Goal: Task Accomplishment & Management: Manage account settings

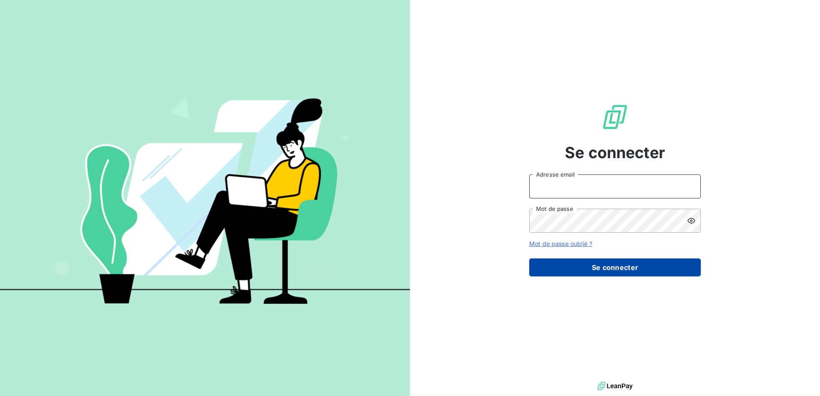
type input "[EMAIL_ADDRESS][DOMAIN_NAME]"
click at [584, 271] on button "Se connecter" at bounding box center [615, 268] width 172 height 18
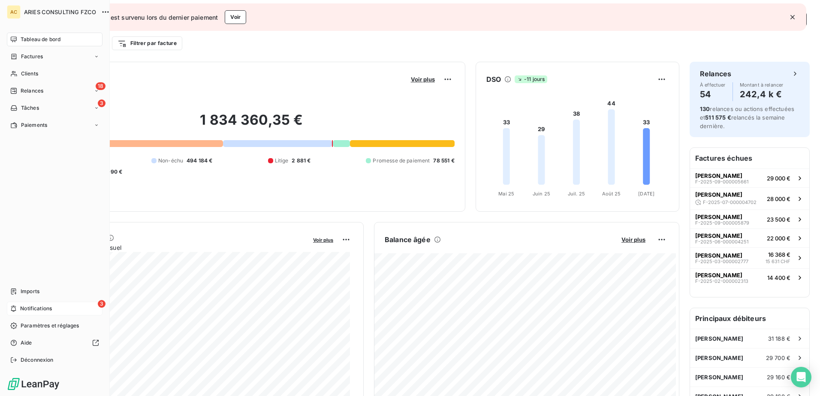
click at [57, 310] on div "3 Notifications" at bounding box center [55, 309] width 96 height 14
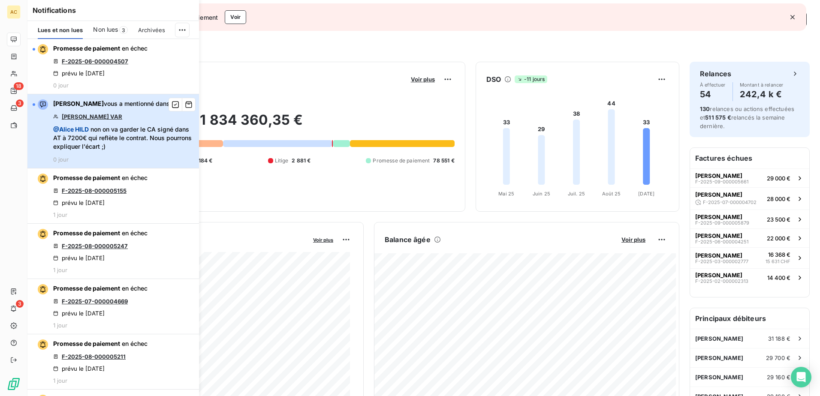
click at [170, 159] on div "[PERSON_NAME] vous a mentionné dans [PERSON_NAME] VAR @ [PERSON_NAME] non on va…" at bounding box center [123, 131] width 141 height 63
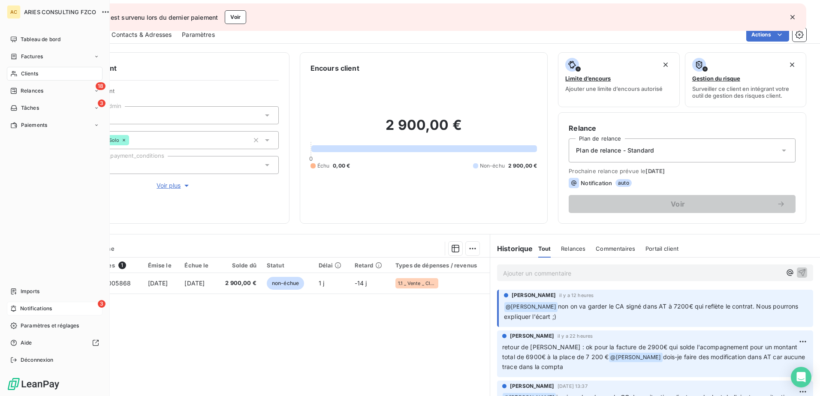
click at [44, 312] on span "Notifications" at bounding box center [36, 309] width 32 height 8
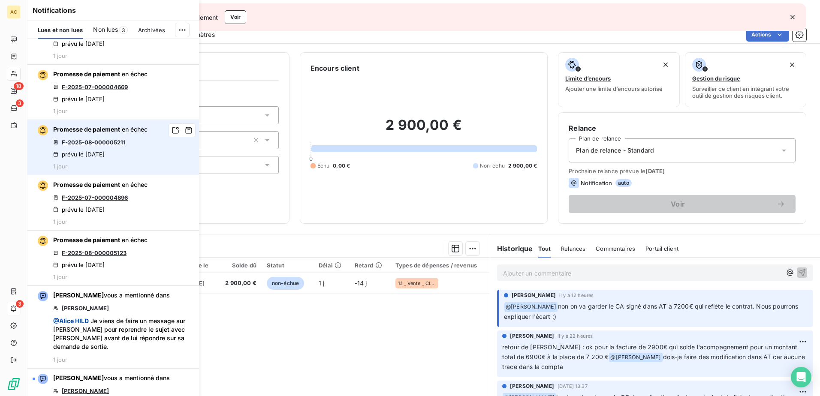
scroll to position [257, 0]
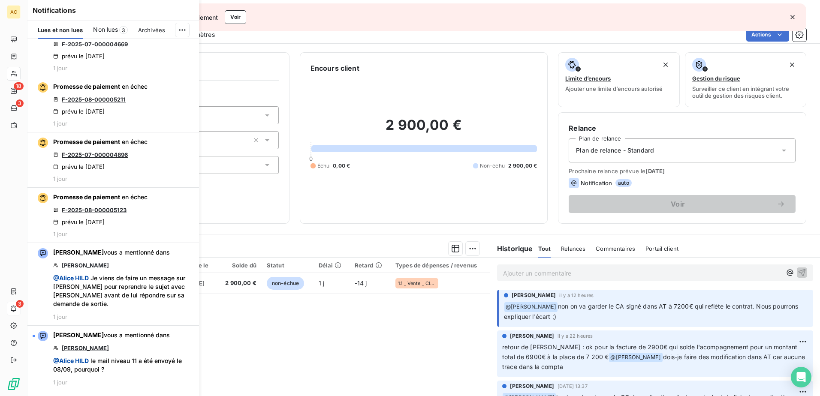
click at [268, 351] on div "Pièces comptables 1 Émise le Échue le Solde dû Statut Délai Retard Types de dép…" at bounding box center [258, 340] width 462 height 165
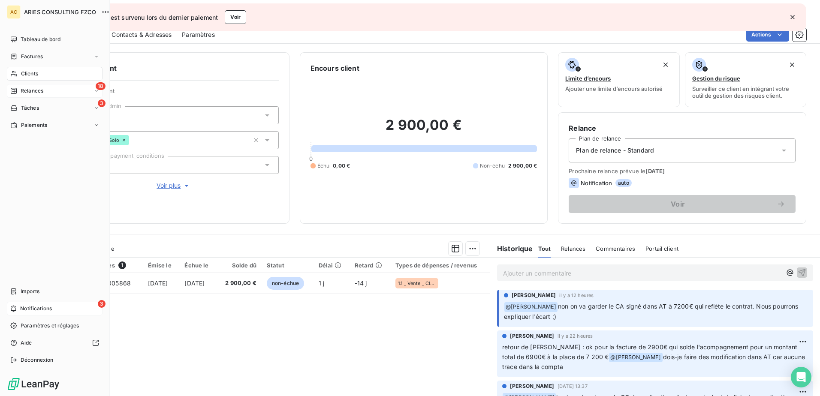
click at [26, 93] on span "Relances" at bounding box center [32, 91] width 23 height 8
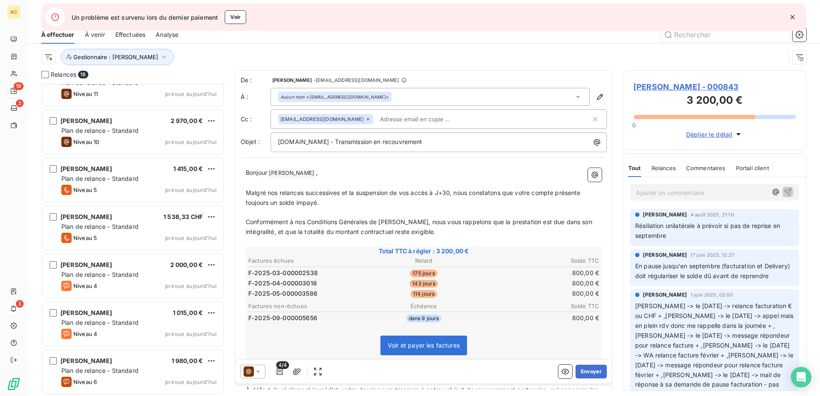
scroll to position [553, 0]
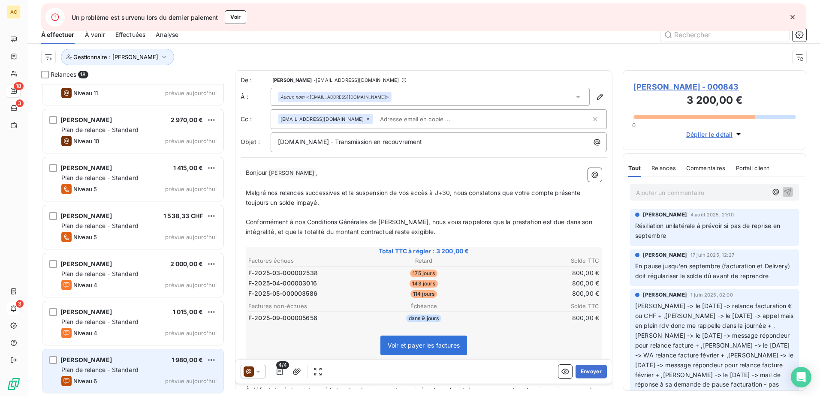
click at [138, 378] on div "Niveau 6 prévue [DATE]" at bounding box center [138, 381] width 155 height 10
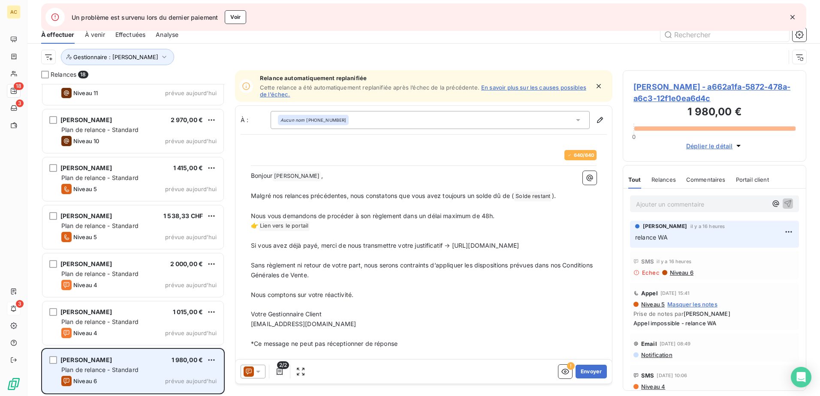
scroll to position [306, 177]
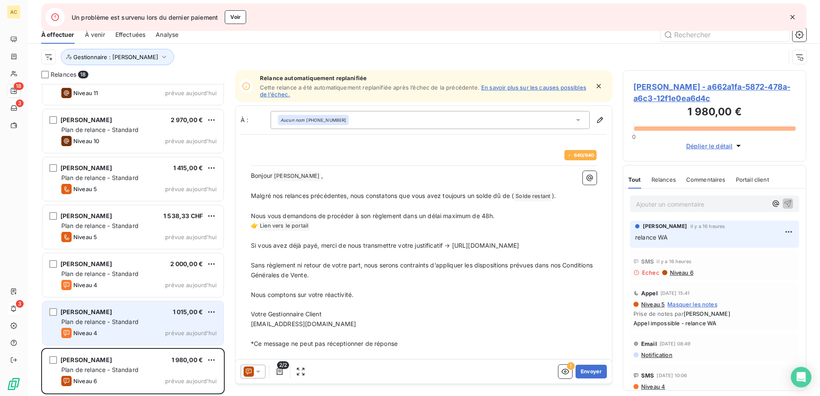
click at [108, 331] on div "Niveau 4 prévue aujourd’hui" at bounding box center [138, 333] width 155 height 10
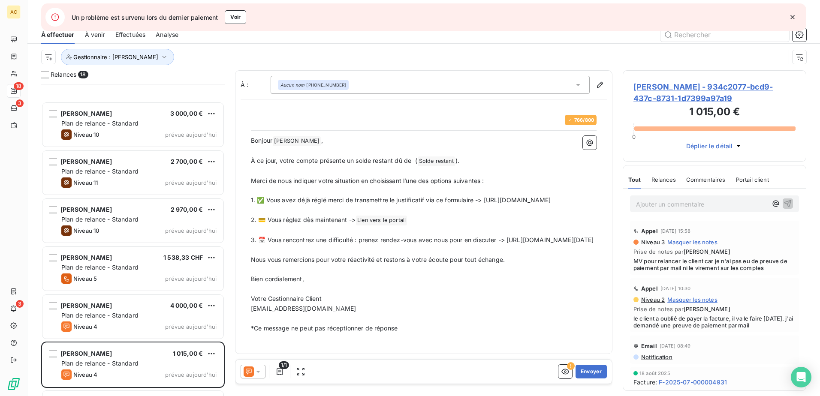
scroll to position [553, 0]
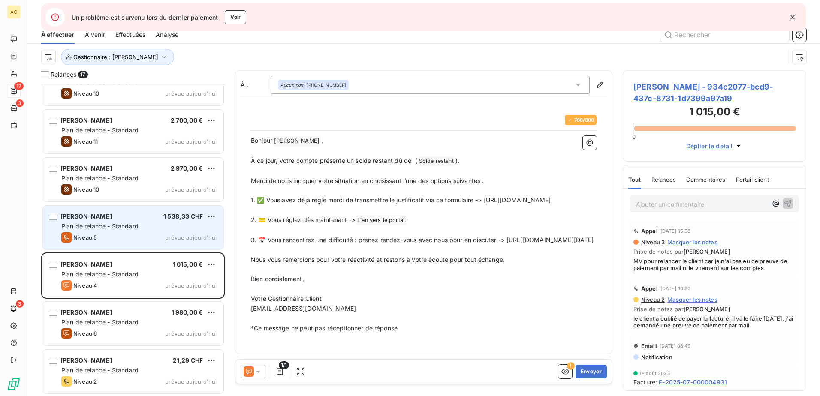
scroll to position [505, 0]
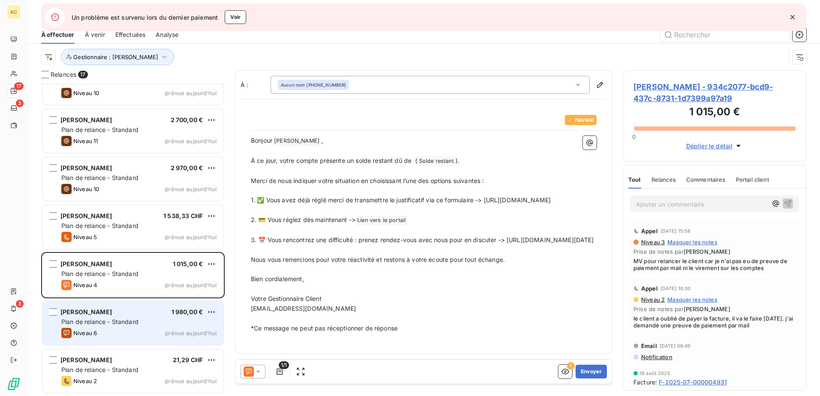
click at [113, 330] on div "Niveau 6 prévue [DATE]" at bounding box center [138, 333] width 155 height 10
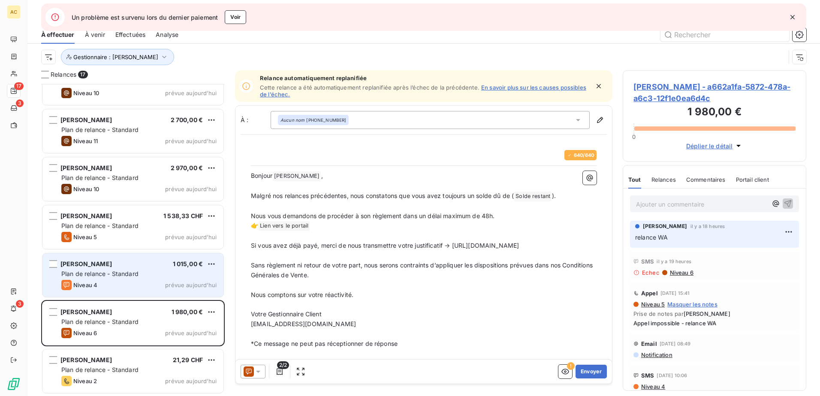
click at [128, 276] on span "Plan de relance - Standard" at bounding box center [99, 273] width 77 height 7
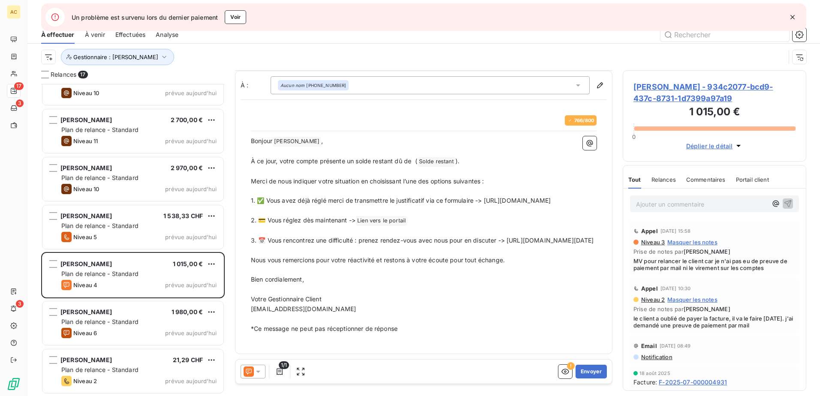
scroll to position [15, 0]
click at [584, 369] on button "Envoyer" at bounding box center [591, 372] width 31 height 14
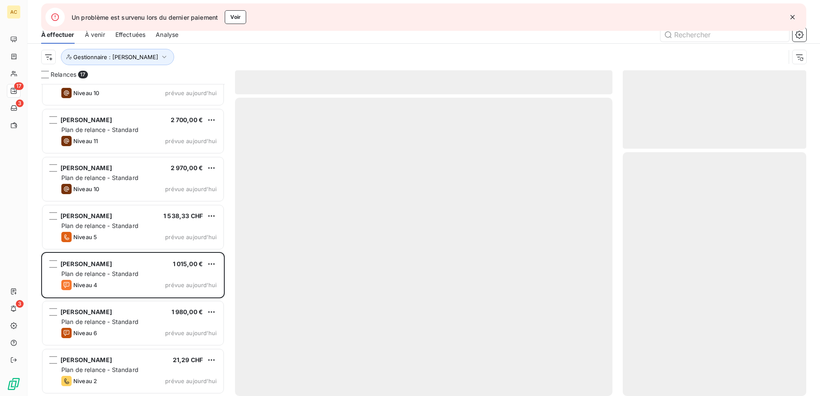
scroll to position [456, 0]
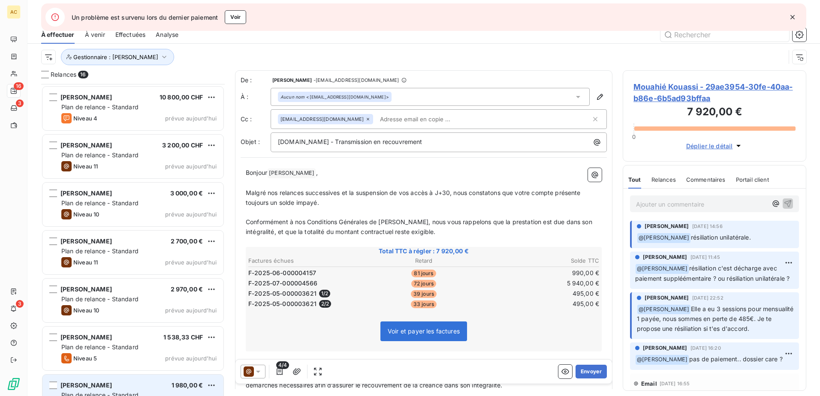
scroll to position [371, 0]
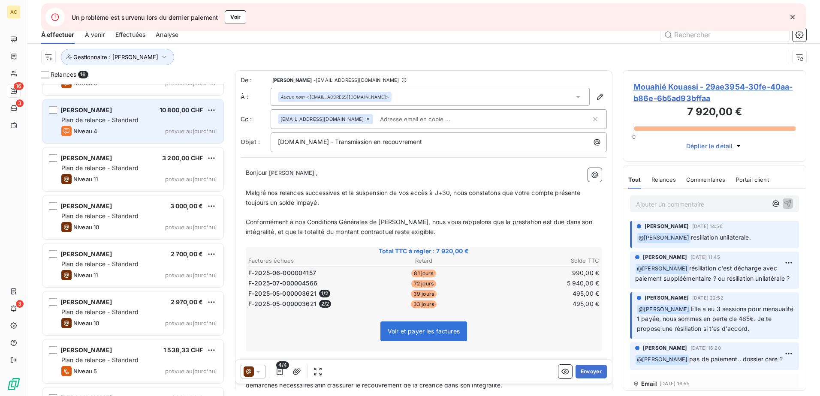
click at [122, 126] on div "[PERSON_NAME] 10 800,00 CHF Plan de relance - Standard Niveau 4 prévue [DATE]" at bounding box center [132, 122] width 181 height 44
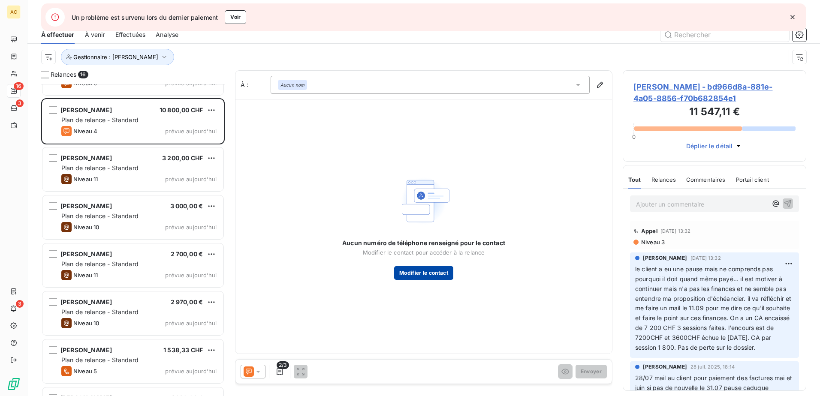
click at [401, 269] on button "Modifier le contact" at bounding box center [423, 273] width 59 height 14
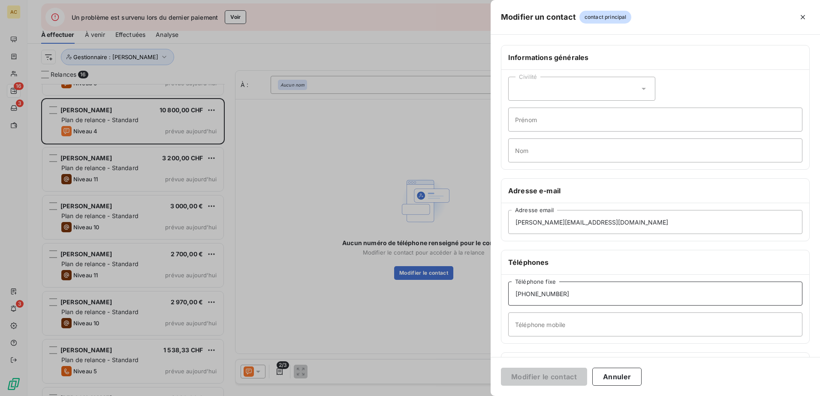
drag, startPoint x: 562, startPoint y: 297, endPoint x: 470, endPoint y: 287, distance: 93.2
click at [470, 396] on div "Modifier un contact contact principal Informations générales Civilité Prénom No…" at bounding box center [410, 396] width 820 height 0
click at [550, 320] on input "Téléphone mobile" at bounding box center [655, 325] width 294 height 24
paste input "[PHONE_NUMBER]"
type input "[PHONE_NUMBER]"
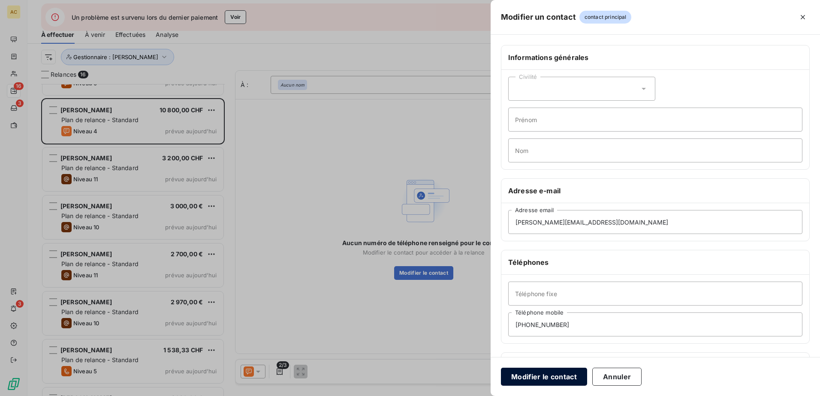
click at [538, 381] on button "Modifier le contact" at bounding box center [544, 377] width 86 height 18
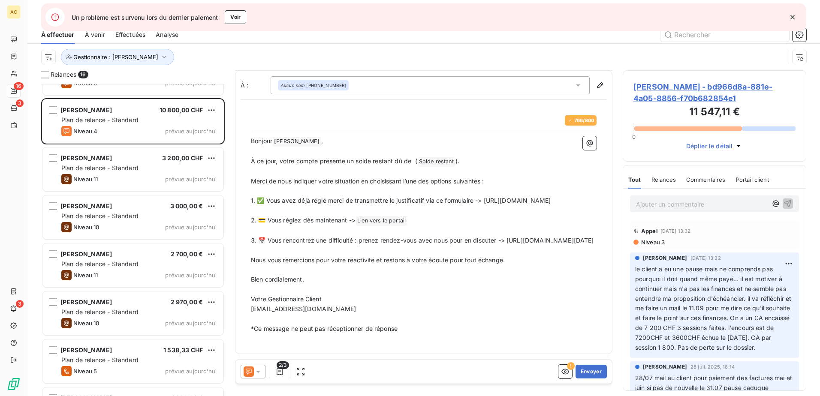
click at [675, 205] on p "Ajouter un commentaire ﻿" at bounding box center [701, 204] width 131 height 11
click at [582, 371] on button "Envoyer" at bounding box center [591, 372] width 31 height 14
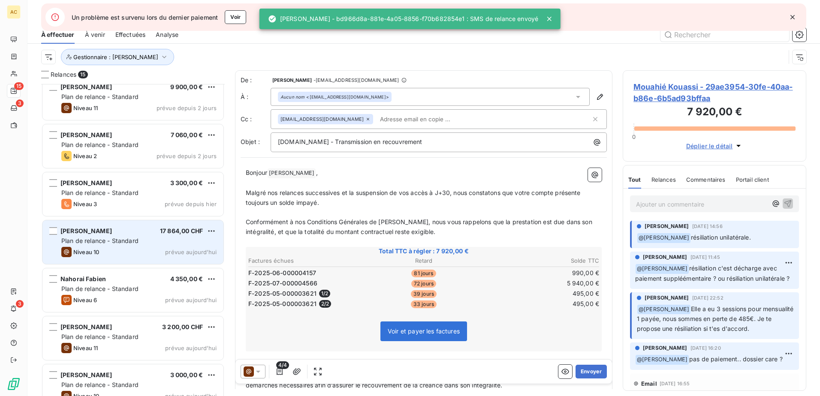
scroll to position [199, 0]
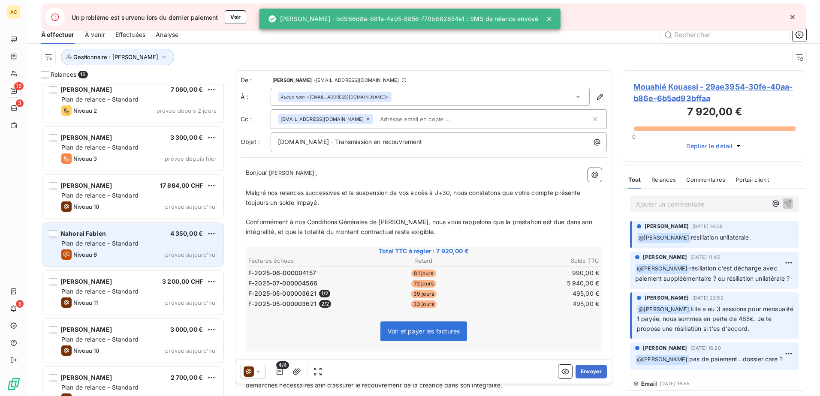
click at [124, 246] on span "Plan de relance - Standard" at bounding box center [99, 243] width 77 height 7
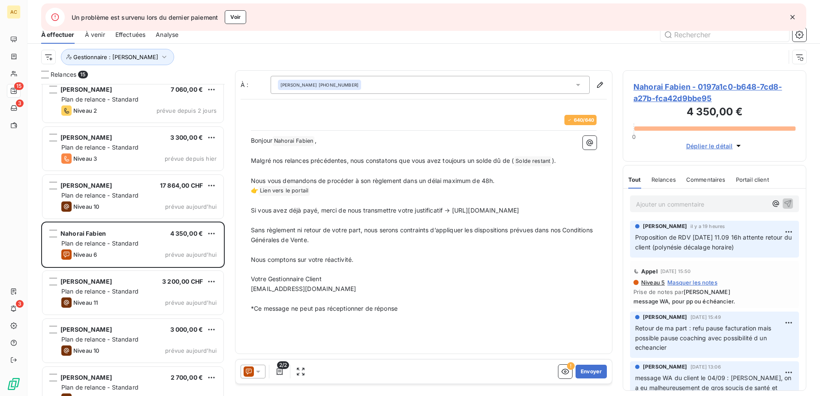
click at [704, 202] on p "Ajouter un commentaire ﻿" at bounding box center [701, 204] width 131 height 11
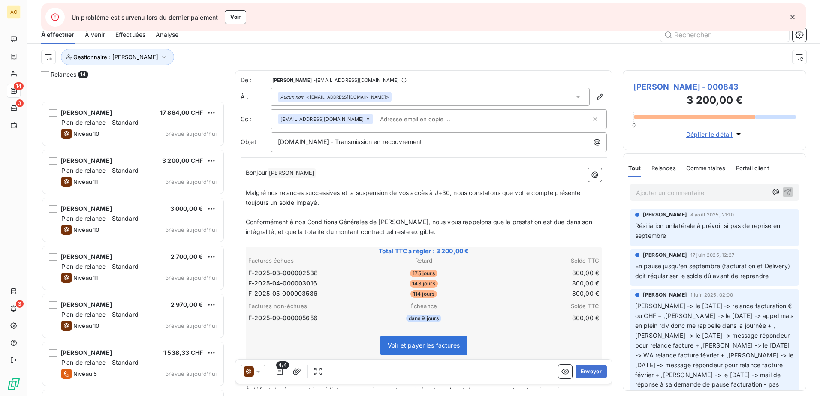
scroll to position [361, 0]
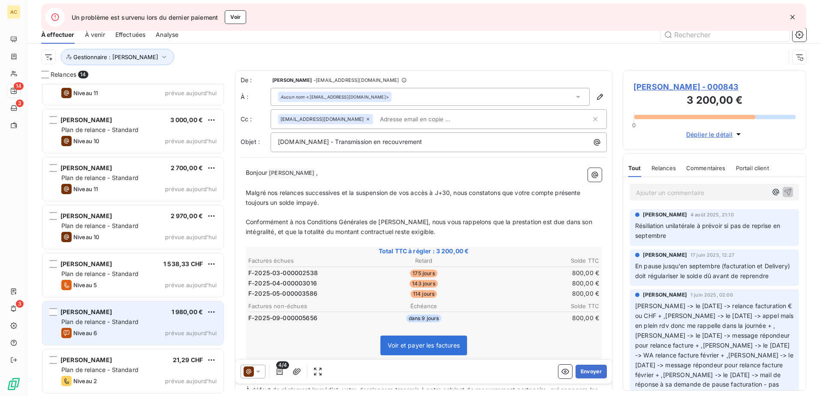
click at [115, 325] on span "Plan de relance - Standard" at bounding box center [99, 321] width 77 height 7
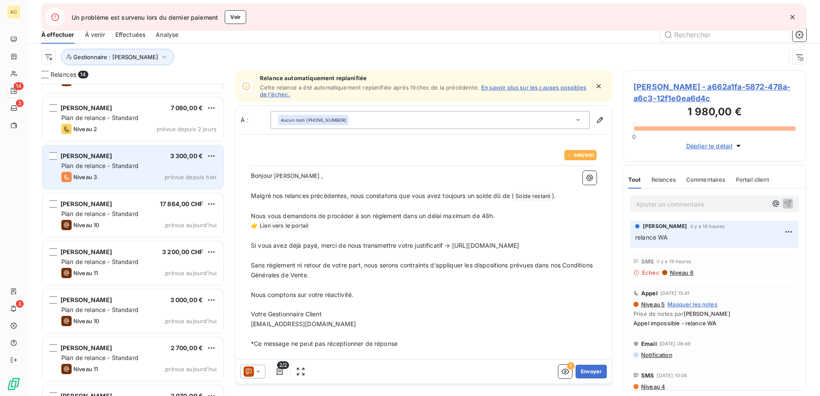
scroll to position [172, 0]
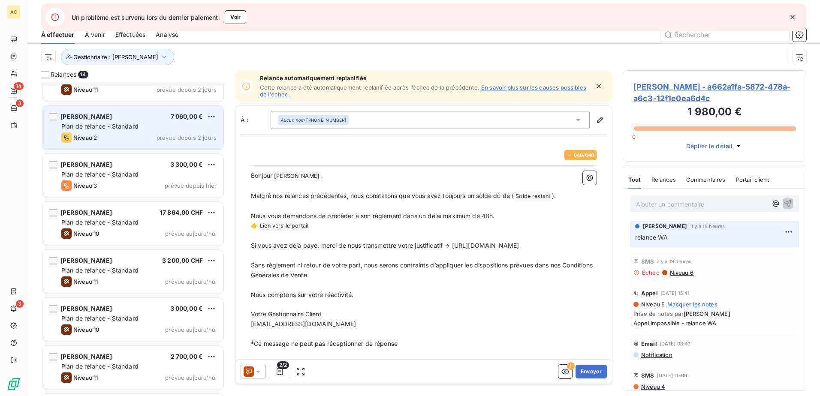
click at [106, 131] on div "[PERSON_NAME] 7 060,00 € Plan de relance - Standard Niveau 2 prévue depuis 2 jo…" at bounding box center [132, 128] width 181 height 44
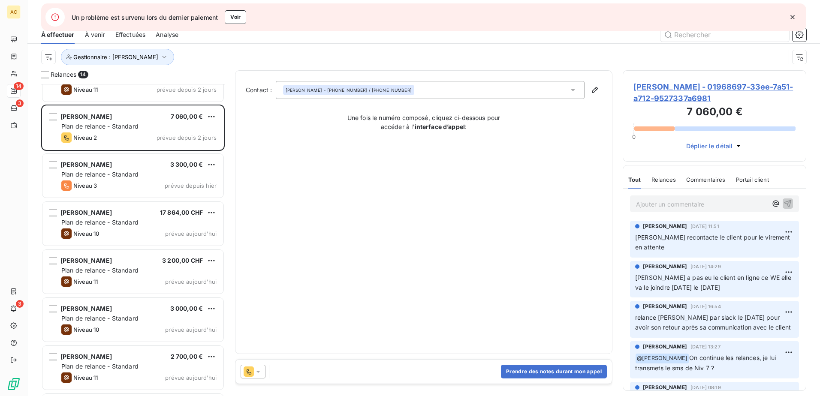
click at [647, 198] on div "Ajouter un commentaire ﻿" at bounding box center [701, 204] width 131 height 12
click at [649, 203] on p "Ajouter un commentaire ﻿" at bounding box center [701, 204] width 131 height 11
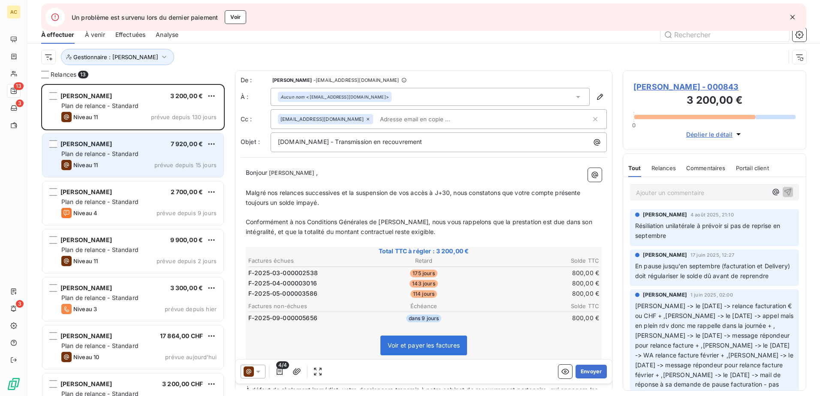
click at [141, 156] on div "Plan de relance - Standard" at bounding box center [138, 154] width 155 height 9
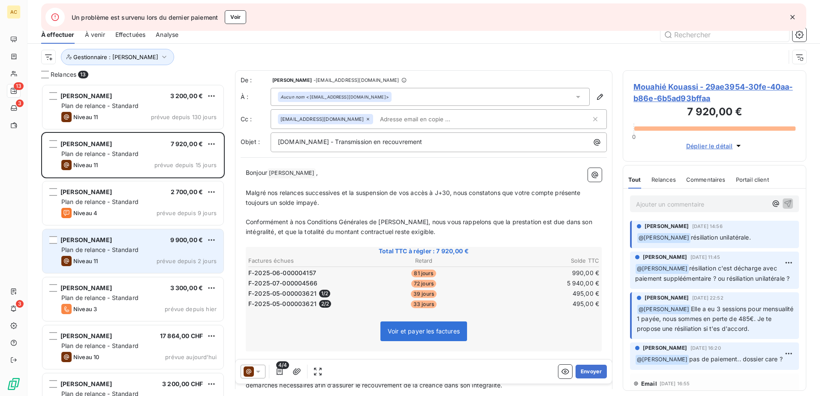
click at [124, 251] on span "Plan de relance - Standard" at bounding box center [99, 249] width 77 height 7
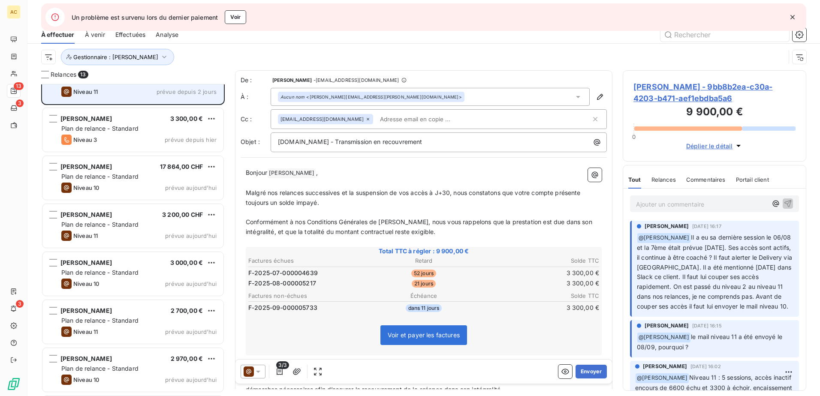
scroll to position [172, 0]
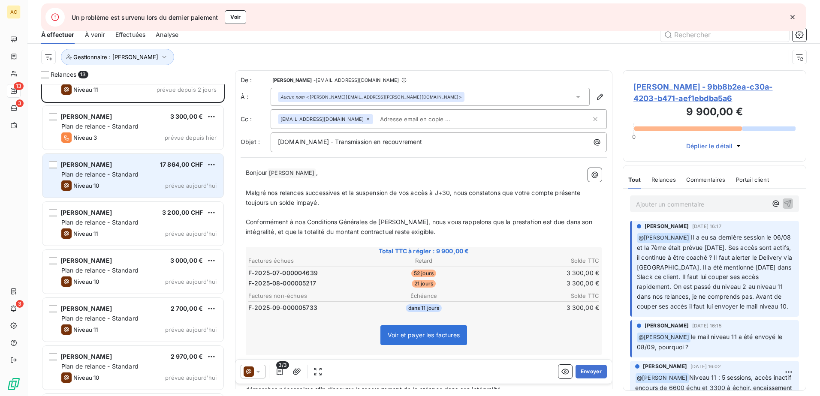
click at [97, 177] on span "Plan de relance - Standard" at bounding box center [99, 174] width 77 height 7
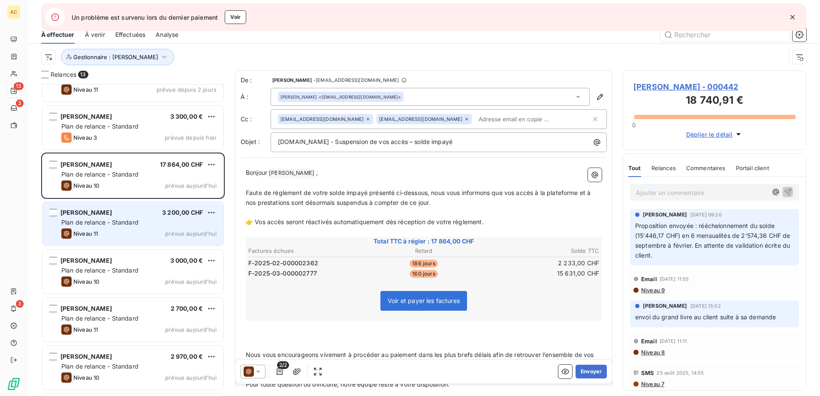
click at [109, 226] on span "Plan de relance - Standard" at bounding box center [99, 222] width 77 height 7
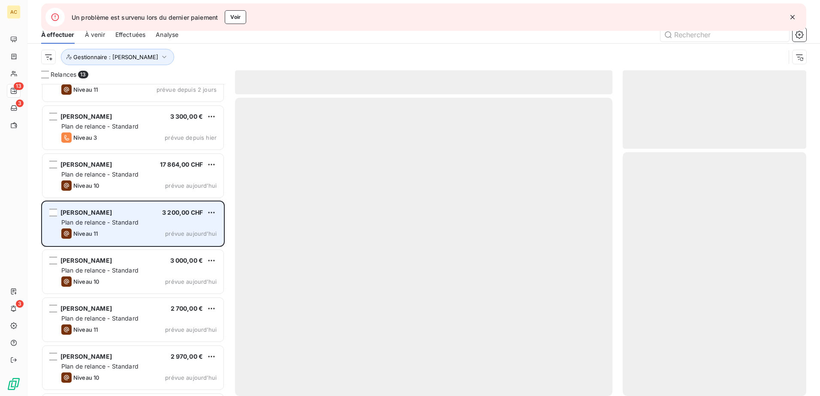
click at [109, 226] on span "Plan de relance - Standard" at bounding box center [99, 222] width 77 height 7
